Goal: Information Seeking & Learning: Learn about a topic

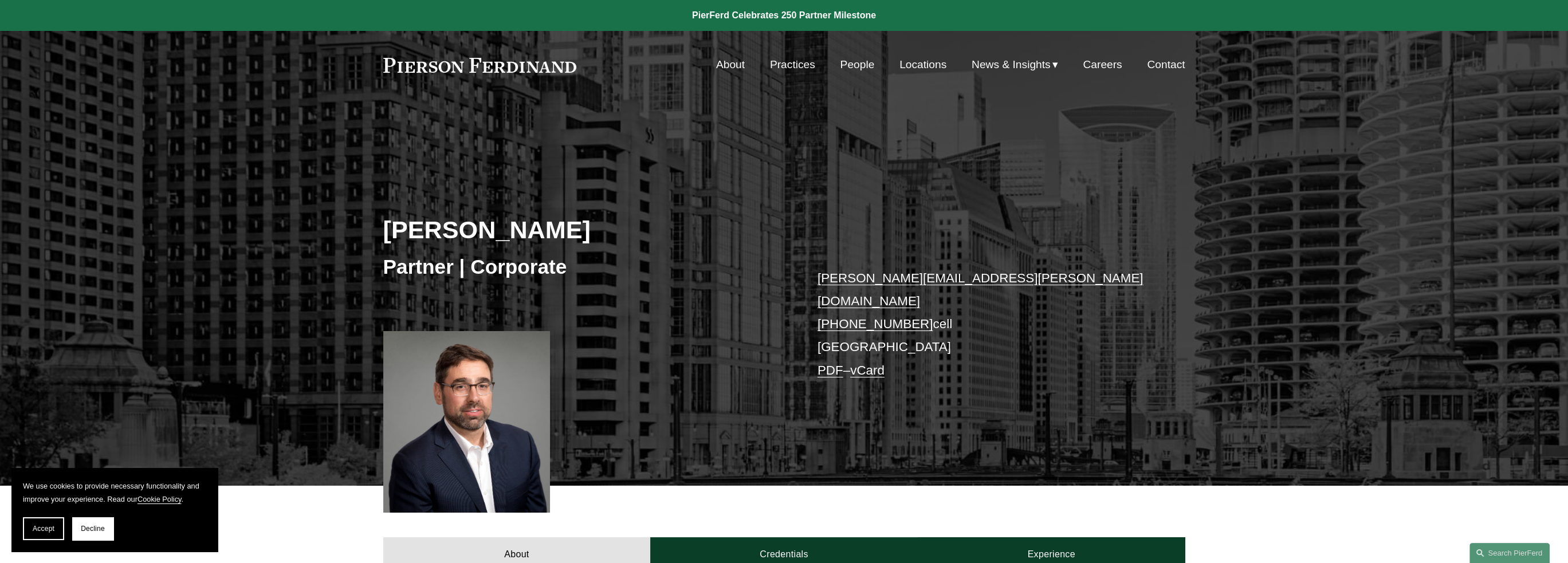
click at [490, 66] on link at bounding box center [479, 65] width 193 height 15
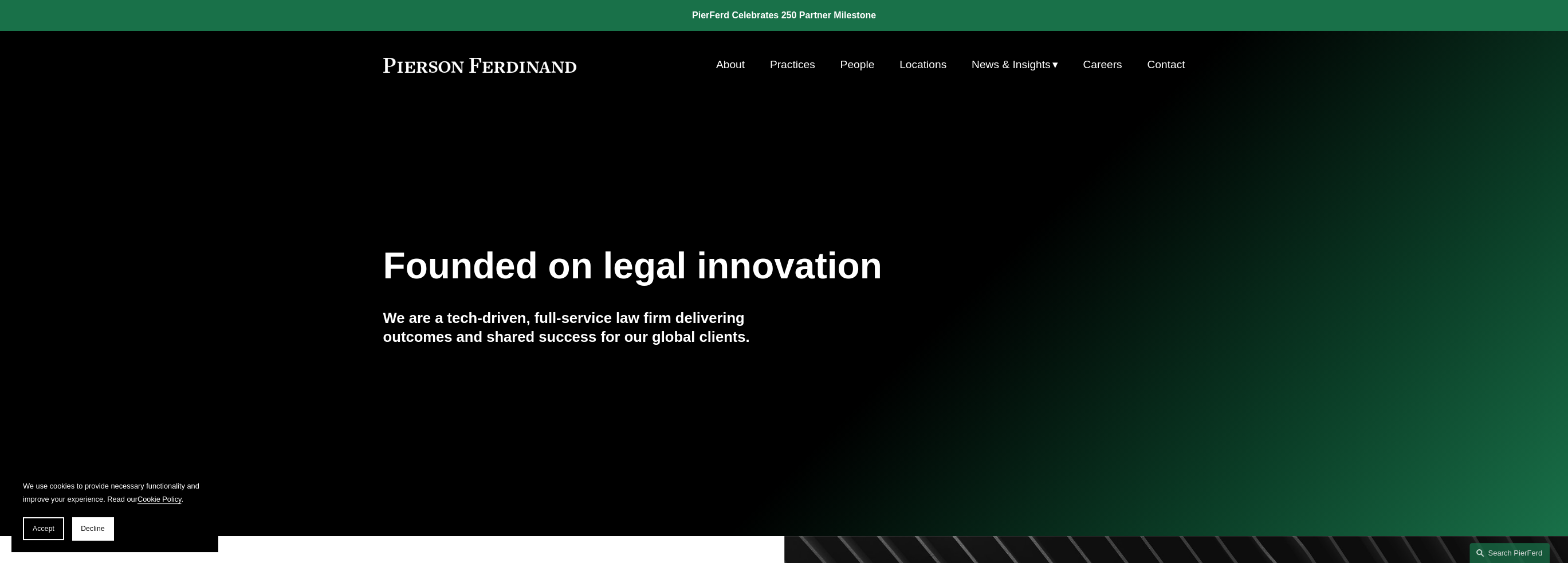
click at [862, 61] on link "People" at bounding box center [857, 64] width 34 height 22
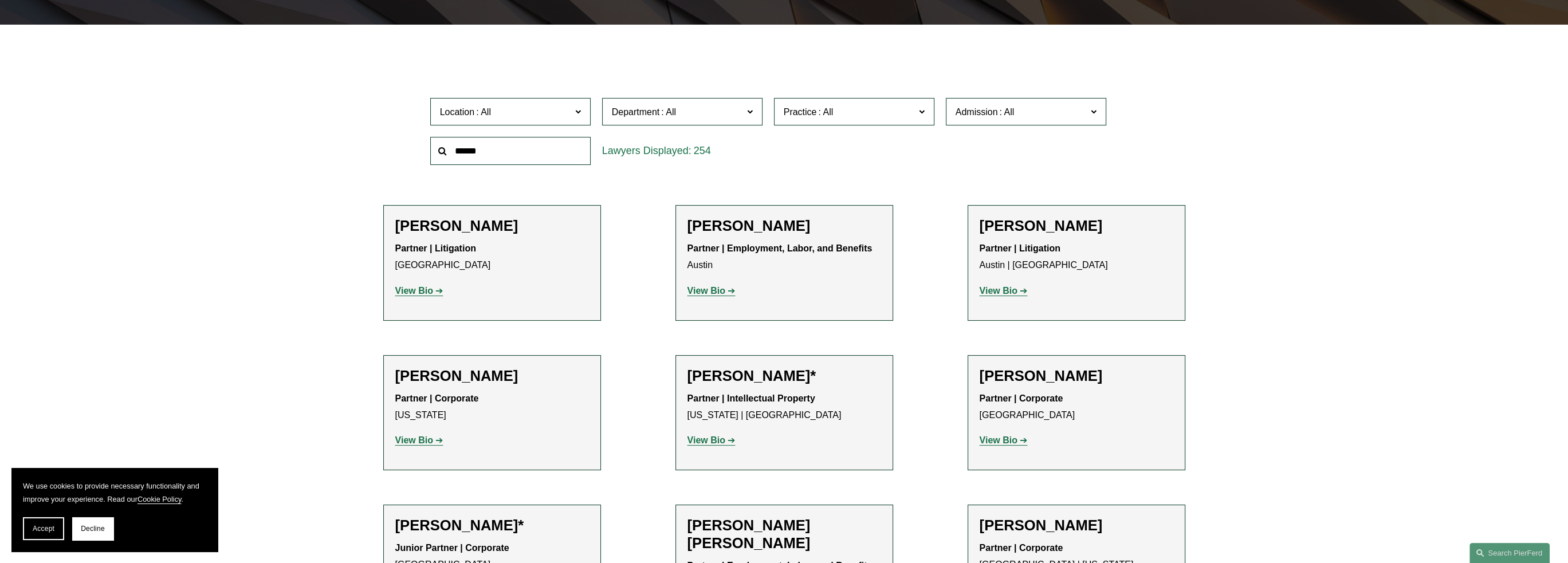
scroll to position [343, 0]
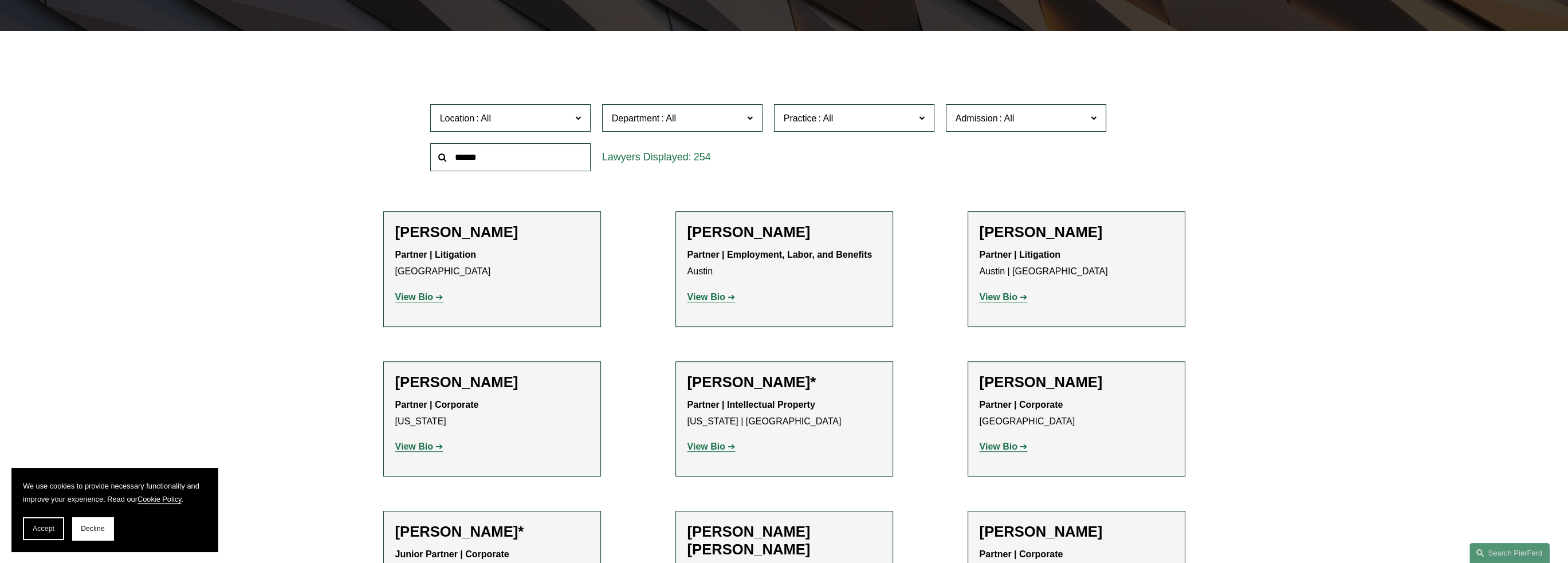
click at [1010, 123] on span at bounding box center [1006, 117] width 19 height 10
drag, startPoint x: 1010, startPoint y: 124, endPoint x: 846, endPoint y: 109, distance: 164.7
click at [1009, 123] on span at bounding box center [1006, 117] width 19 height 10
click at [829, 116] on span at bounding box center [825, 117] width 19 height 10
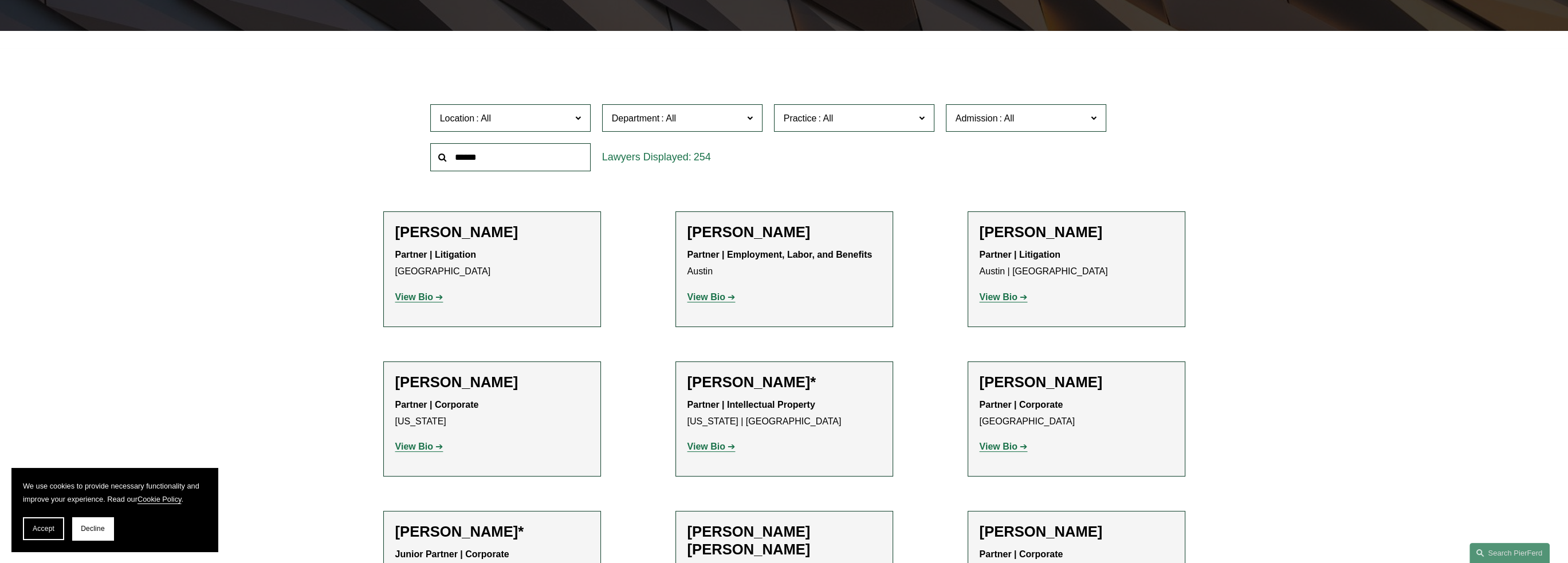
click at [0, 0] on link "Private Equity and Venture Capital" at bounding box center [0, 0] width 0 height 0
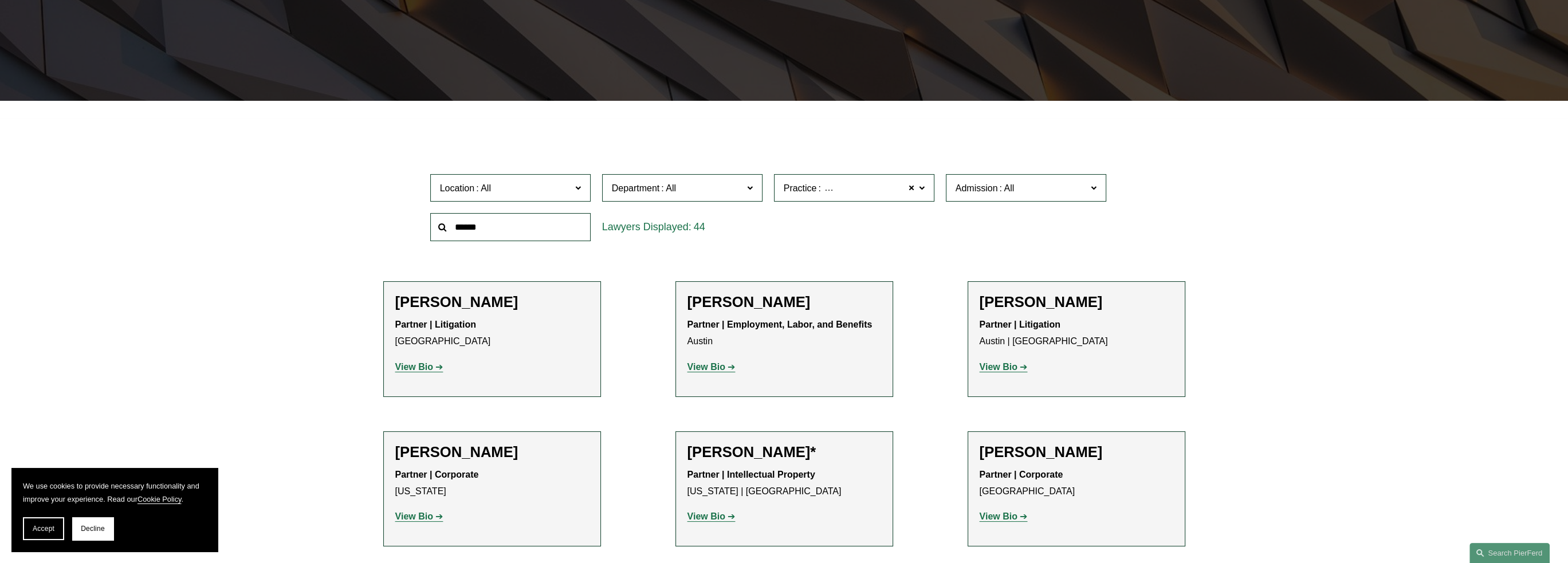
scroll to position [265, 0]
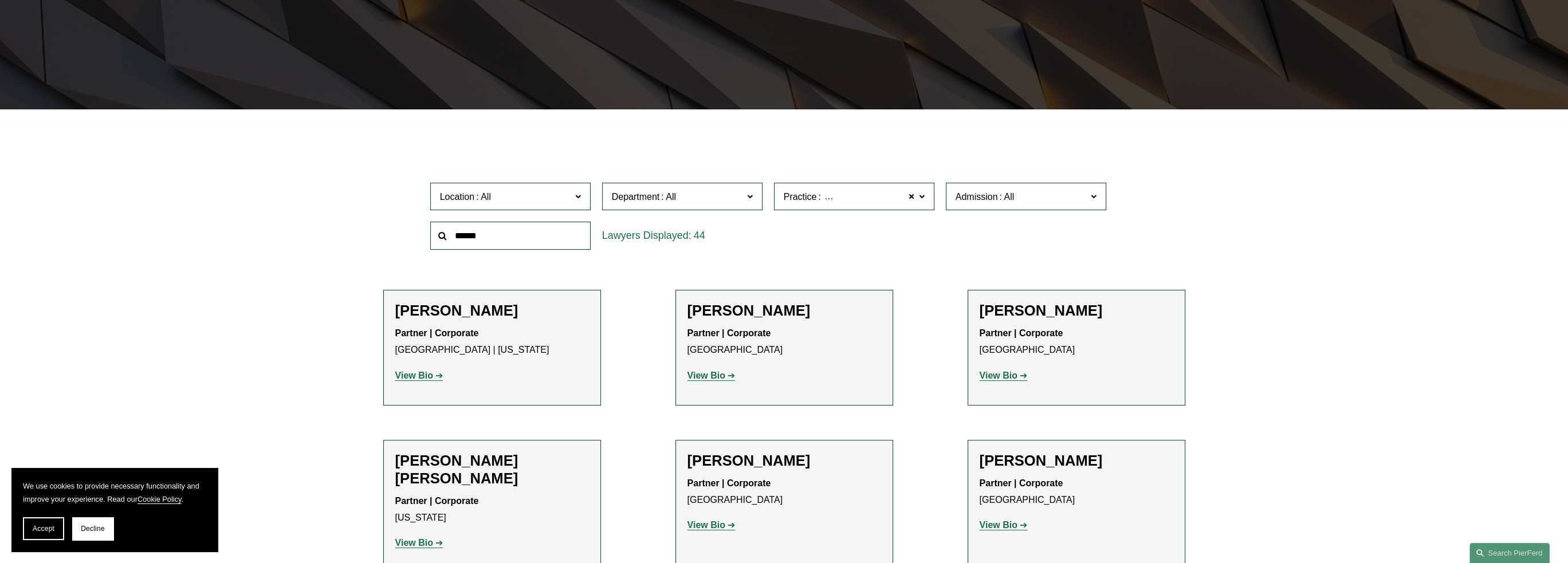
click at [829, 203] on span "Practice Private Equity and Venture Capital" at bounding box center [849, 197] width 132 height 16
click at [0, 0] on link "Private Investment Funds" at bounding box center [0, 0] width 0 height 0
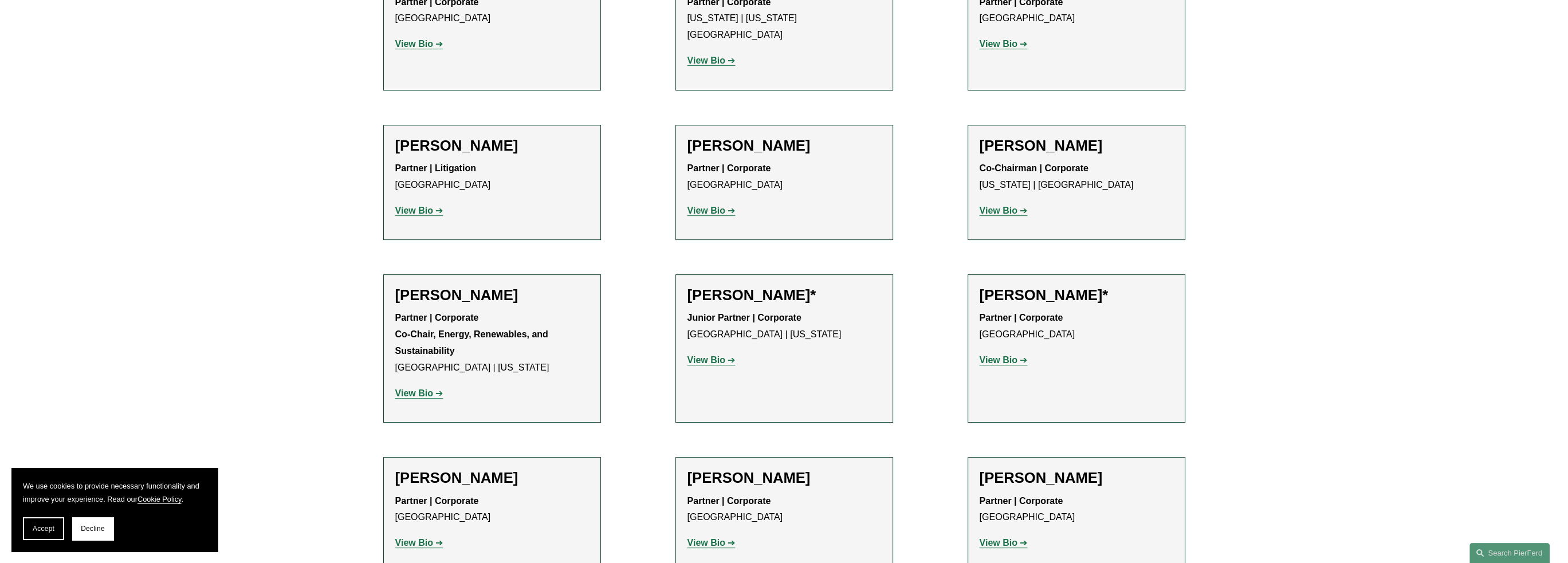
scroll to position [837, 0]
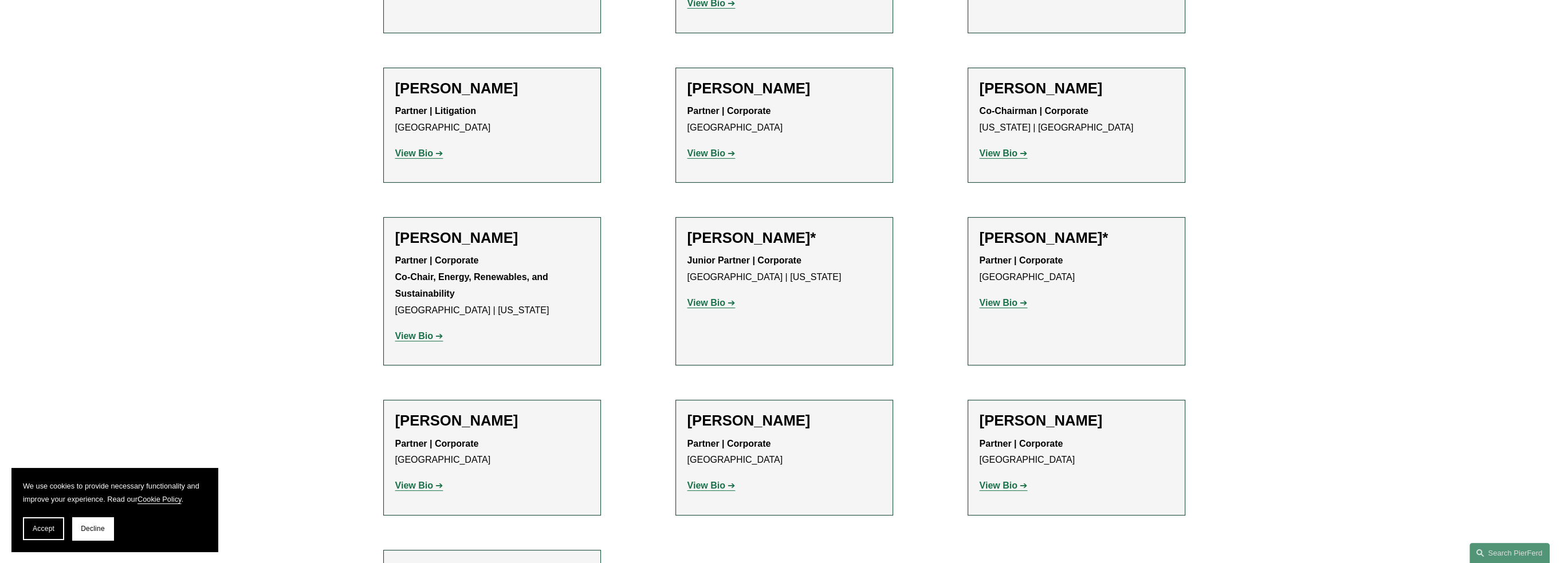
click at [988, 148] on strong "View Bio" at bounding box center [998, 153] width 38 height 10
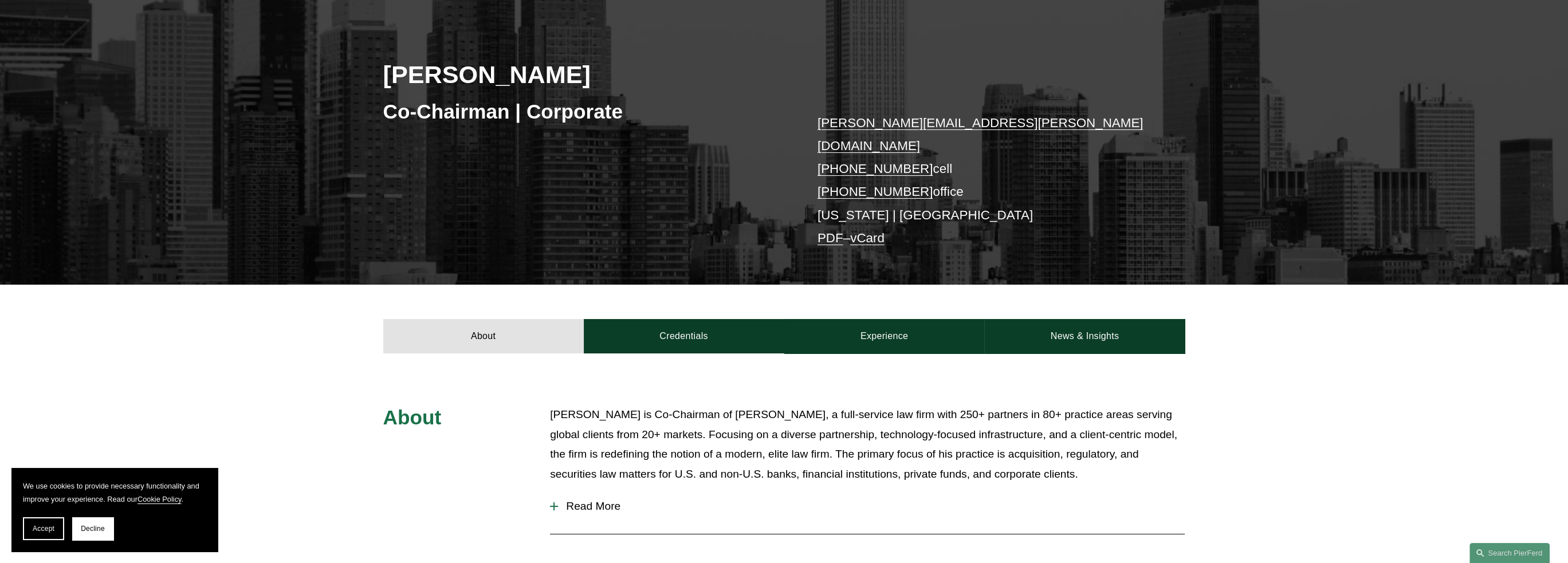
scroll to position [401, 0]
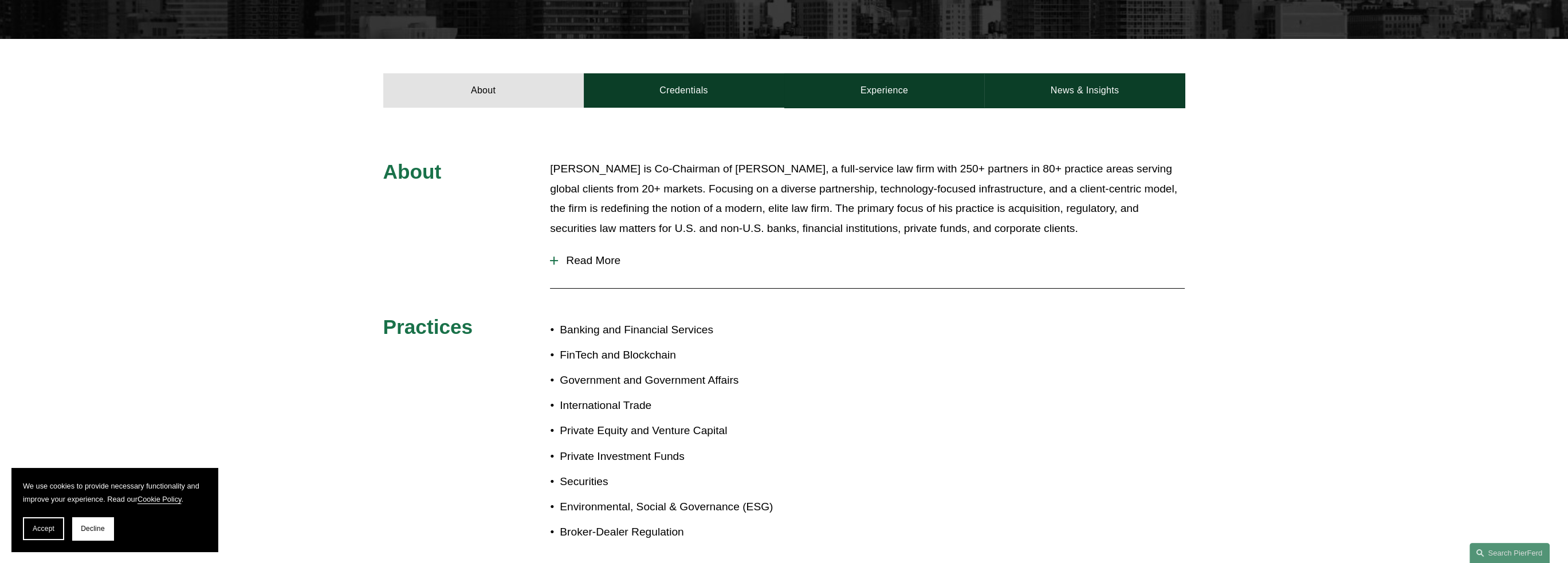
drag, startPoint x: 606, startPoint y: 247, endPoint x: 618, endPoint y: 251, distance: 12.6
click at [606, 254] on span "Read More" at bounding box center [871, 260] width 627 height 12
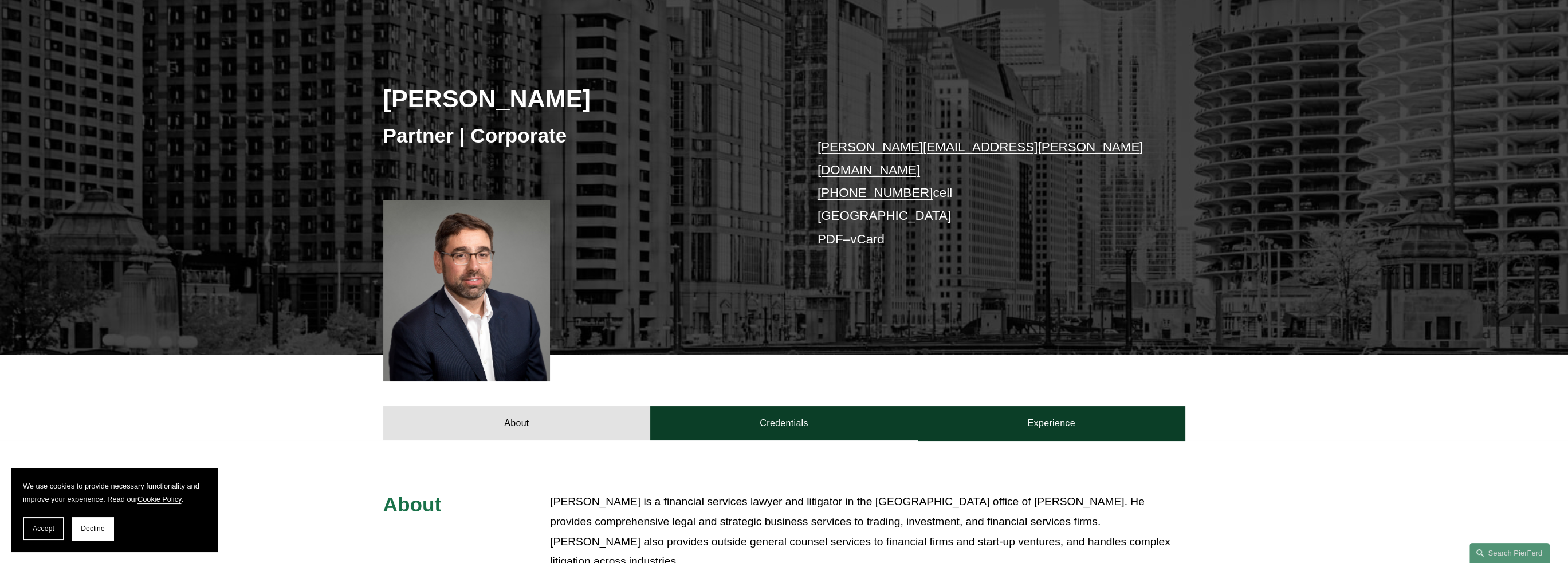
scroll to position [286, 0]
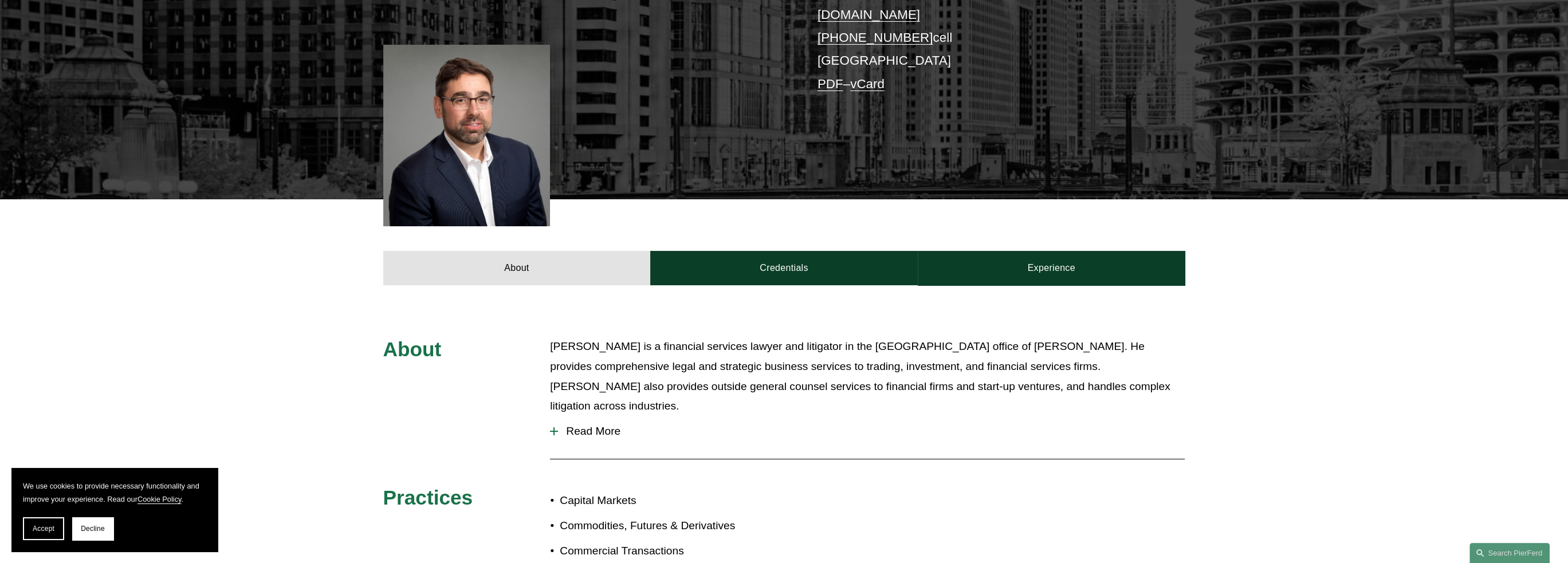
click at [588, 424] on span "Read More" at bounding box center [871, 431] width 627 height 12
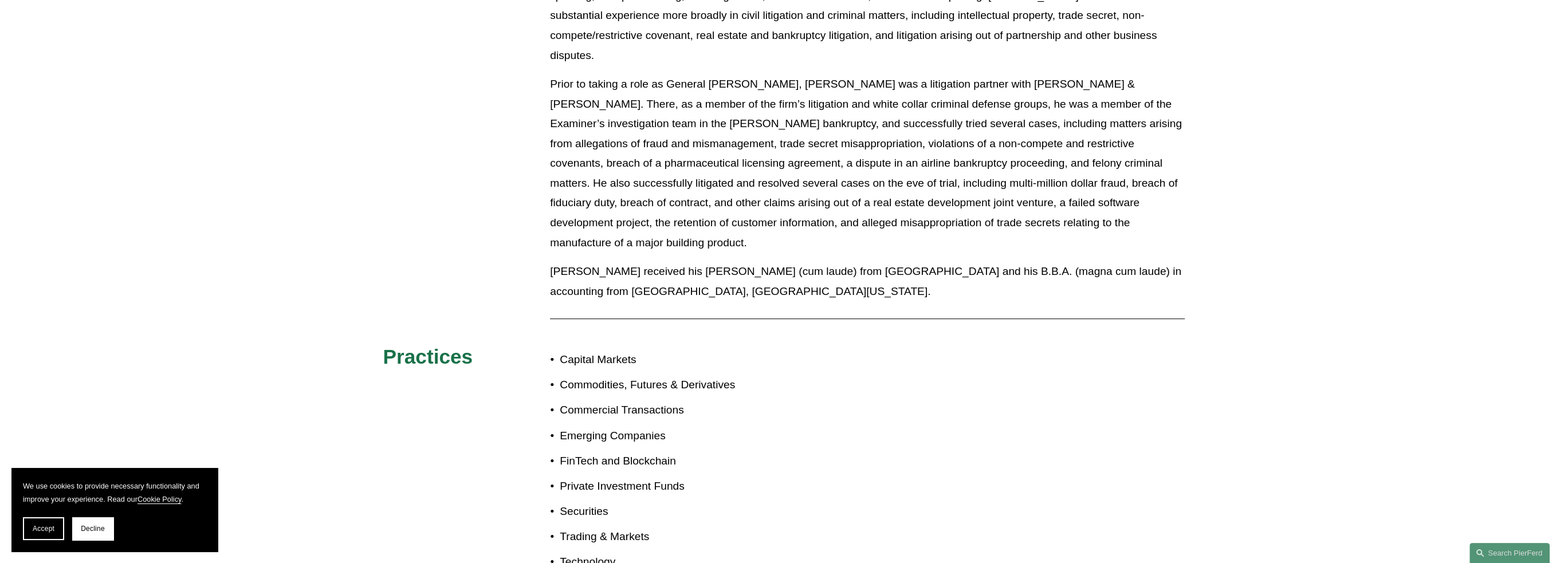
scroll to position [1259, 0]
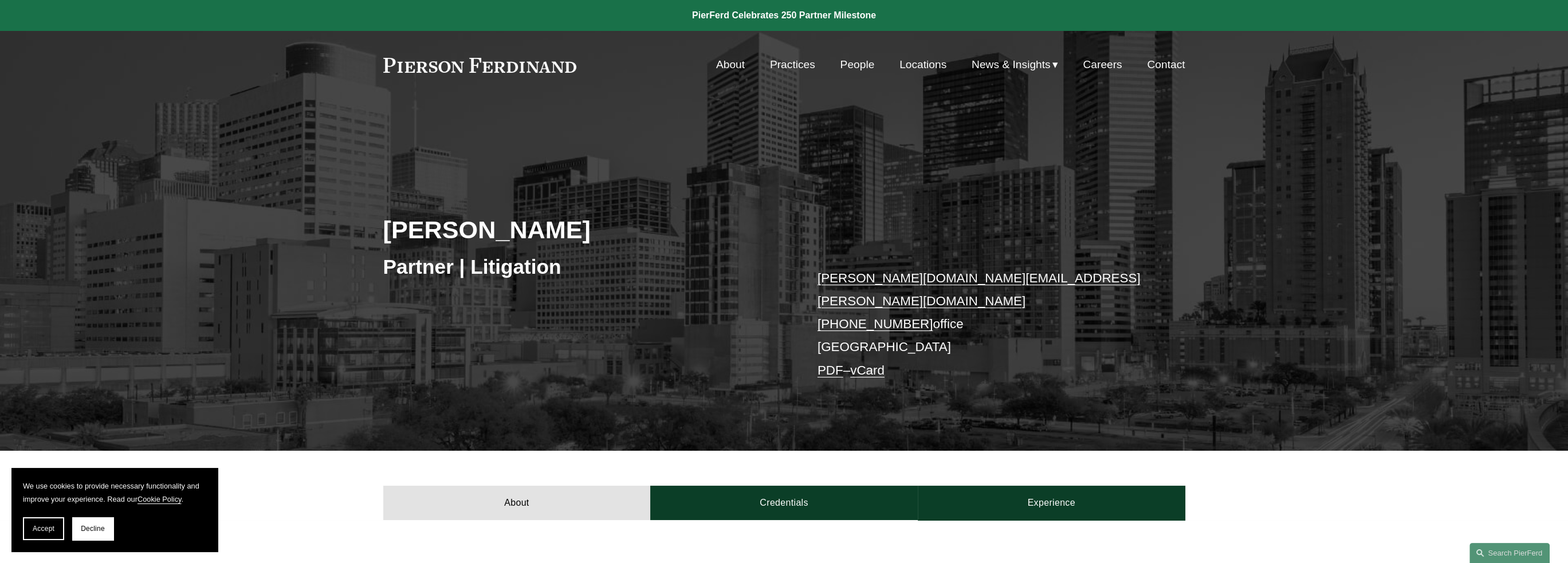
scroll to position [343, 0]
